Goal: Task Accomplishment & Management: Manage account settings

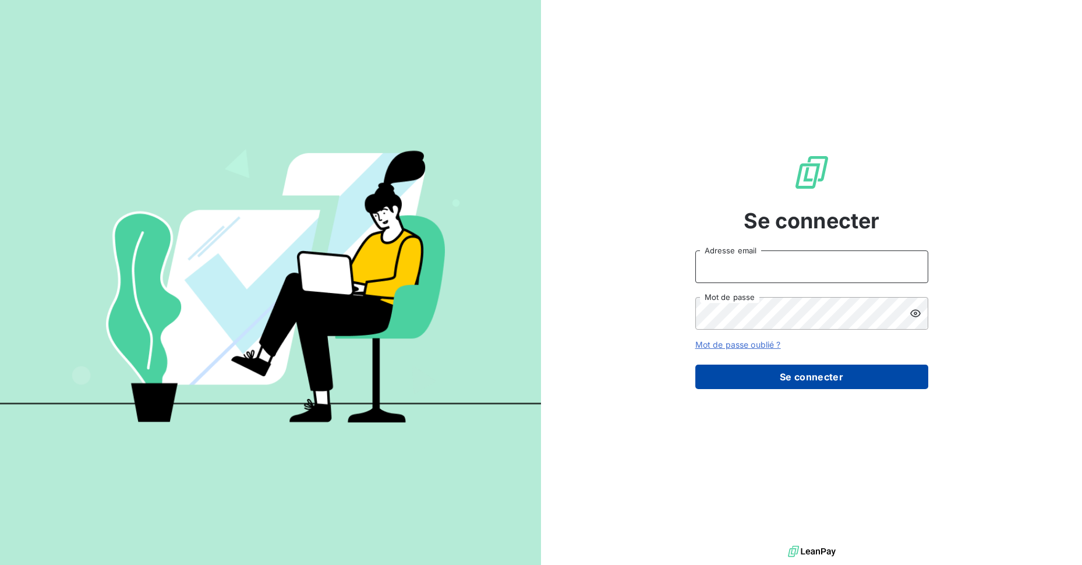
type input "[PERSON_NAME][EMAIL_ADDRESS][DOMAIN_NAME]"
click at [838, 383] on button "Se connecter" at bounding box center [811, 377] width 233 height 24
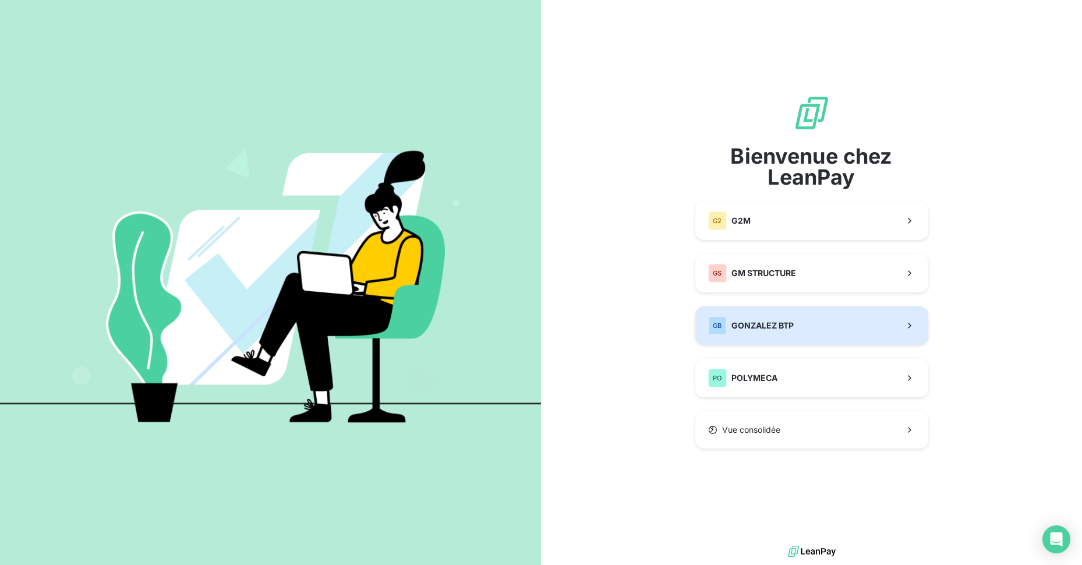
click at [838, 333] on button "GB GONZALEZ BTP" at bounding box center [811, 325] width 233 height 38
